Goal: Task Accomplishment & Management: Manage account settings

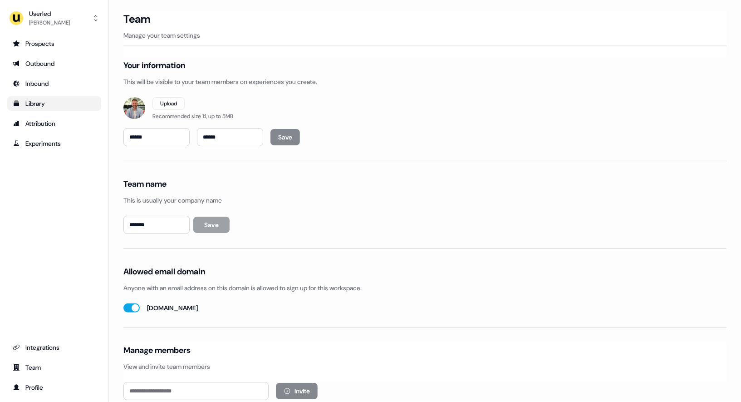
click at [47, 109] on link "Library" at bounding box center [54, 103] width 94 height 15
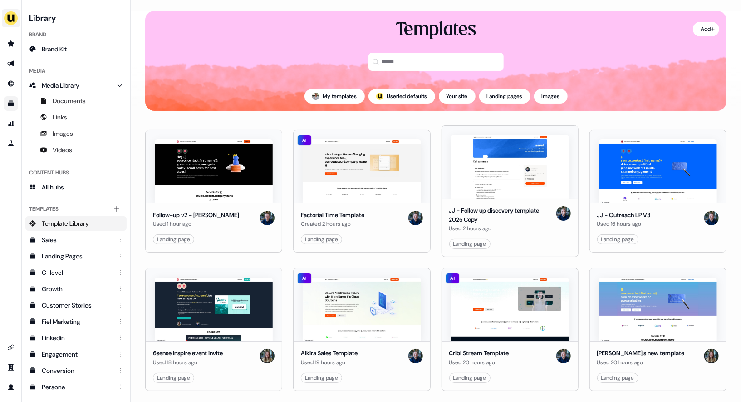
click at [13, 9] on button "side nav menu" at bounding box center [11, 18] width 18 height 18
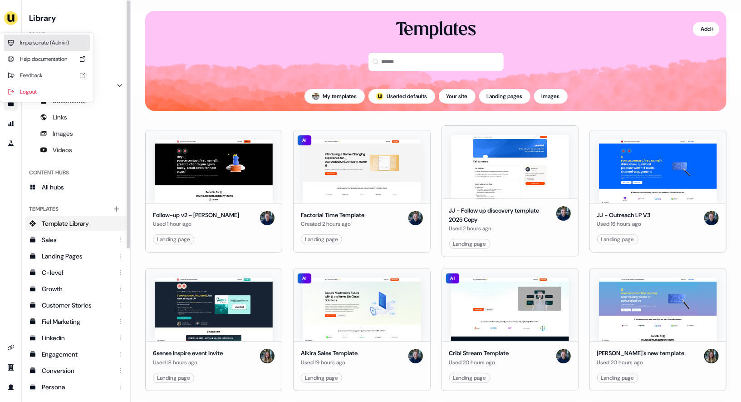
click at [43, 44] on div "Impersonate (Admin)" at bounding box center [47, 42] width 86 height 16
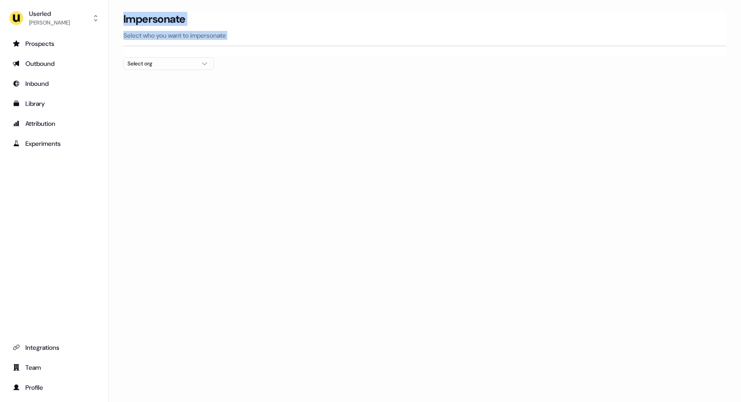
click at [172, 57] on section "Loading... Impersonate Select who you want to impersonate Select org" at bounding box center [425, 57] width 632 height 92
click at [172, 66] on div "Select org" at bounding box center [162, 63] width 68 height 9
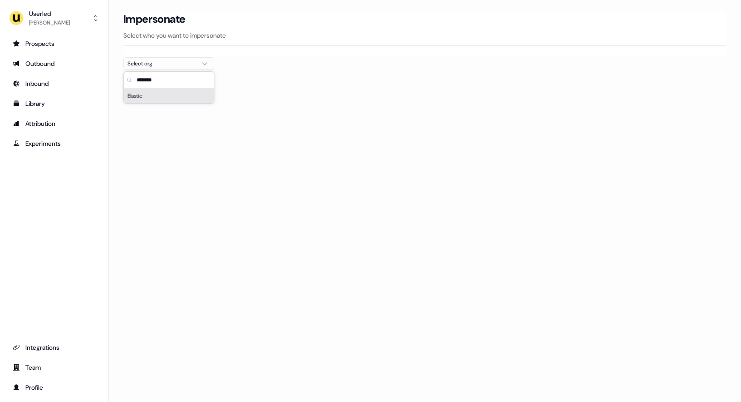
type input "*******"
click at [181, 98] on div "Elastic" at bounding box center [169, 95] width 90 height 15
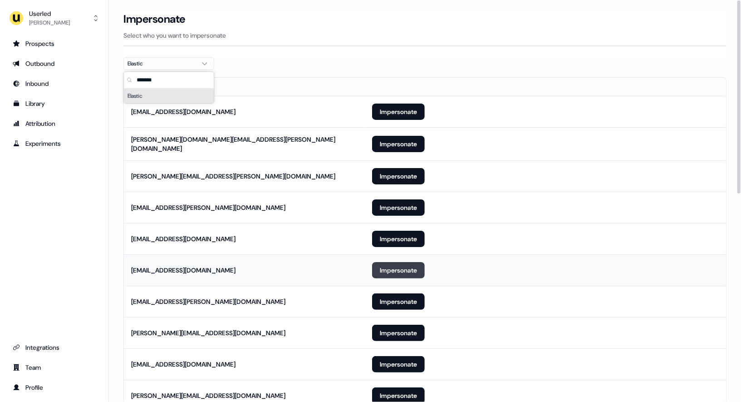
scroll to position [434, 0]
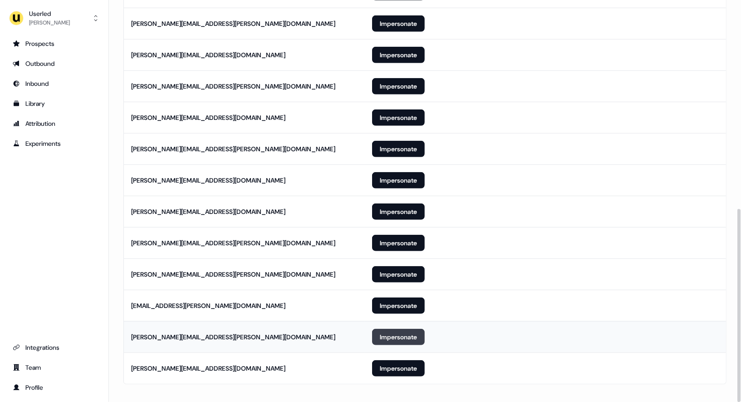
click at [396, 329] on button "Impersonate" at bounding box center [398, 337] width 53 height 16
